Goal: Task Accomplishment & Management: Manage account settings

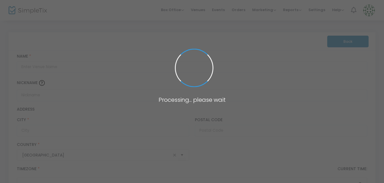
type input "PSU Tigers at [GEOGRAPHIC_DATA]"
type input "Kissimmee"
type input "34744"
type input "United States"
type input "(UTC-05:00) Eastern Time (US & Canada)"
